Goal: Find specific page/section: Find specific page/section

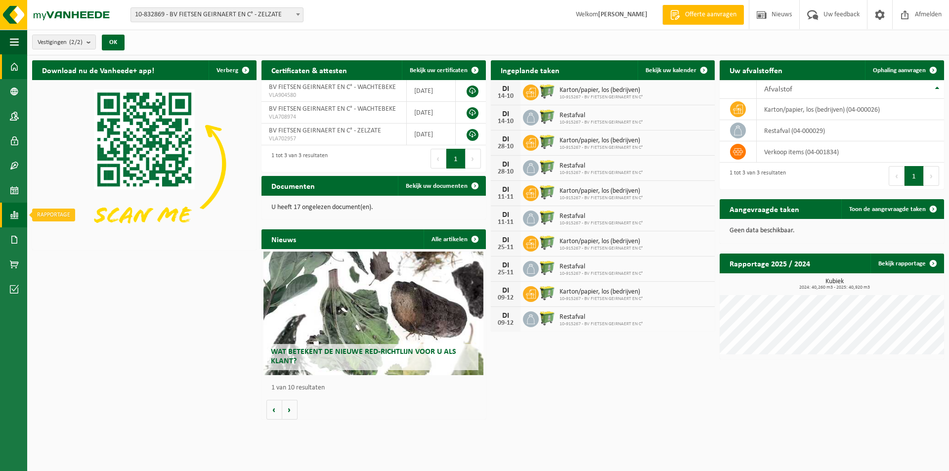
click at [8, 216] on link "Rapportage" at bounding box center [13, 215] width 27 height 25
click at [65, 211] on span "In grafiekvorm" at bounding box center [79, 215] width 44 height 19
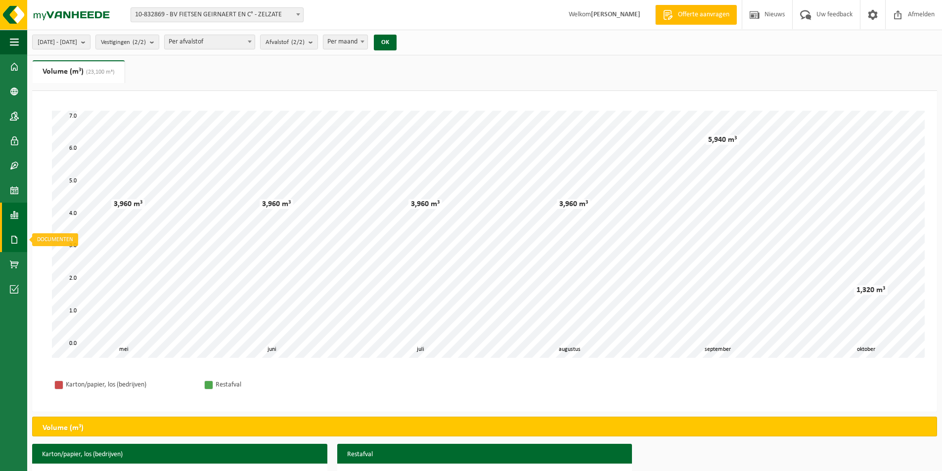
click at [13, 240] on span at bounding box center [14, 239] width 9 height 25
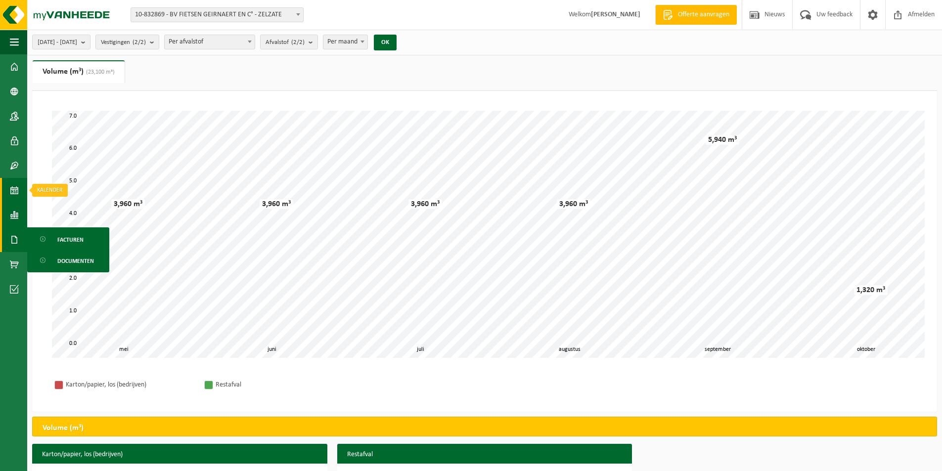
click at [8, 192] on link "Kalender" at bounding box center [13, 190] width 27 height 25
